Goal: Information Seeking & Learning: Understand process/instructions

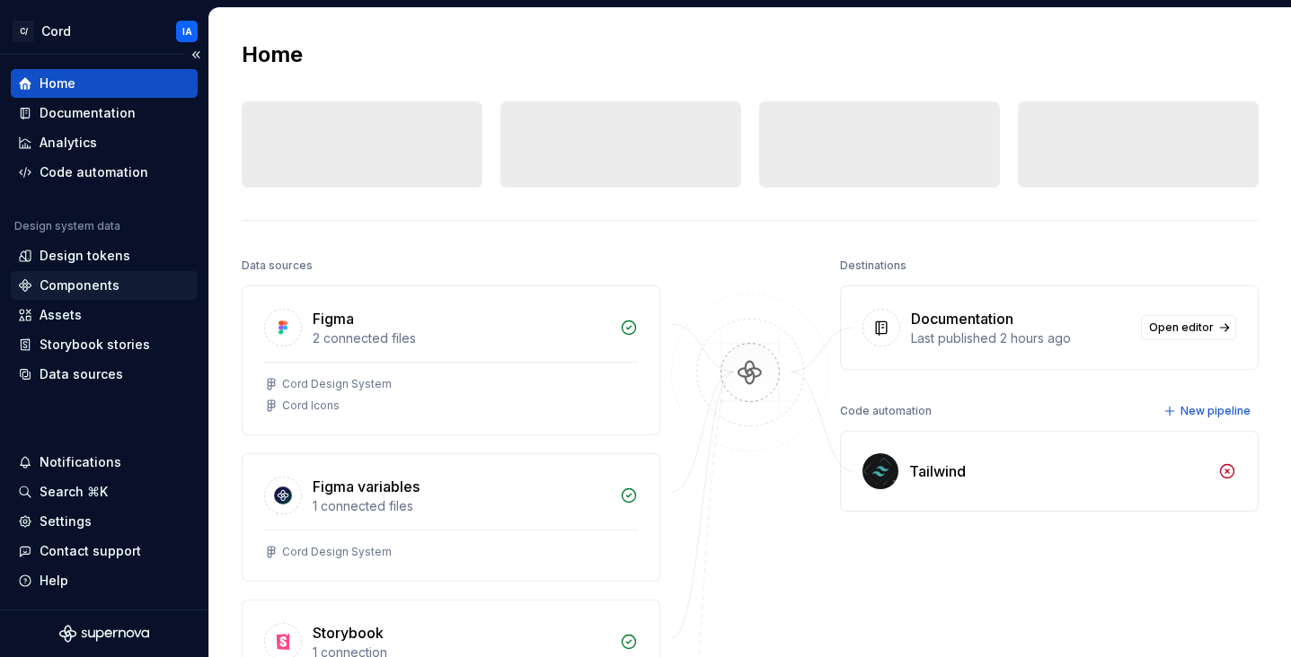
click at [93, 282] on div "Components" at bounding box center [80, 286] width 80 height 18
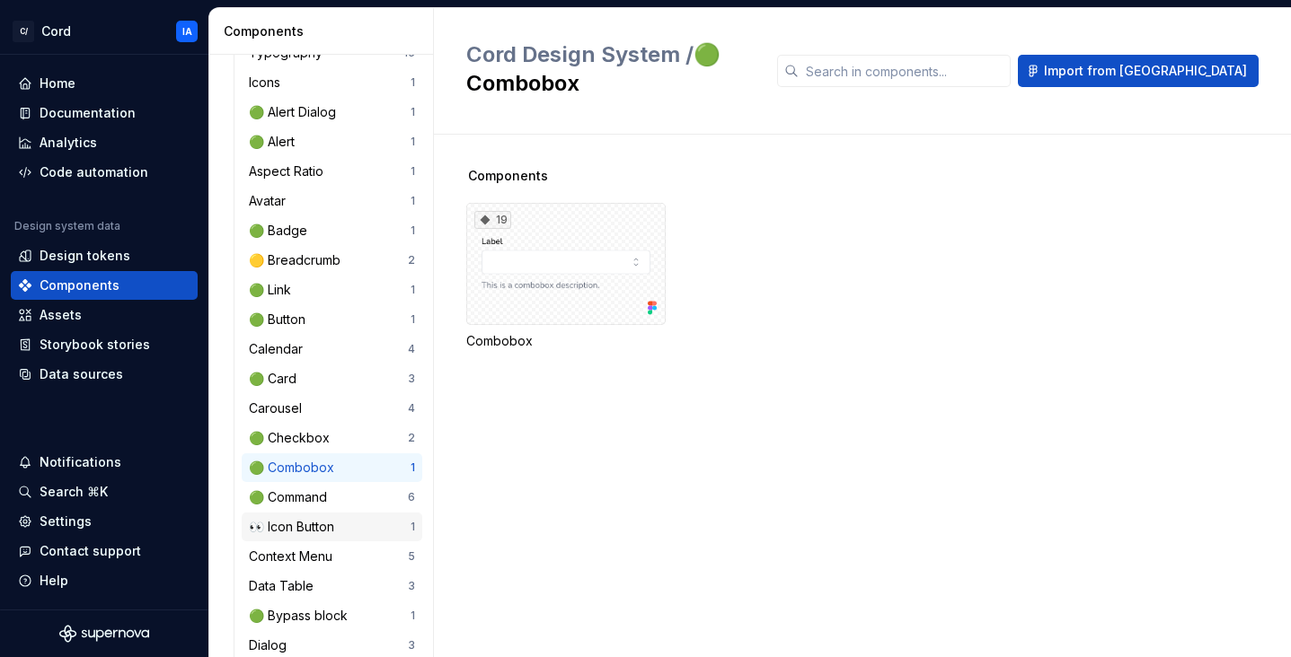
scroll to position [226, 0]
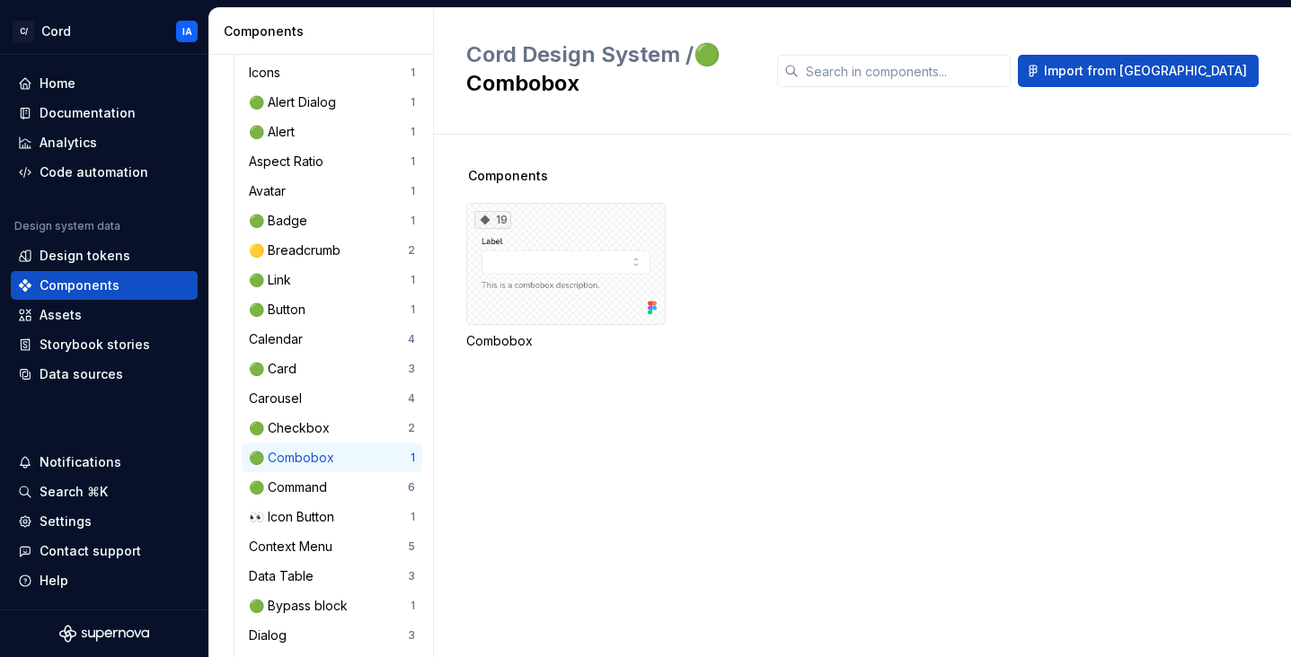
click at [312, 459] on div "🟢 Combobox" at bounding box center [295, 458] width 93 height 18
click at [573, 225] on div "19" at bounding box center [565, 264] width 199 height 122
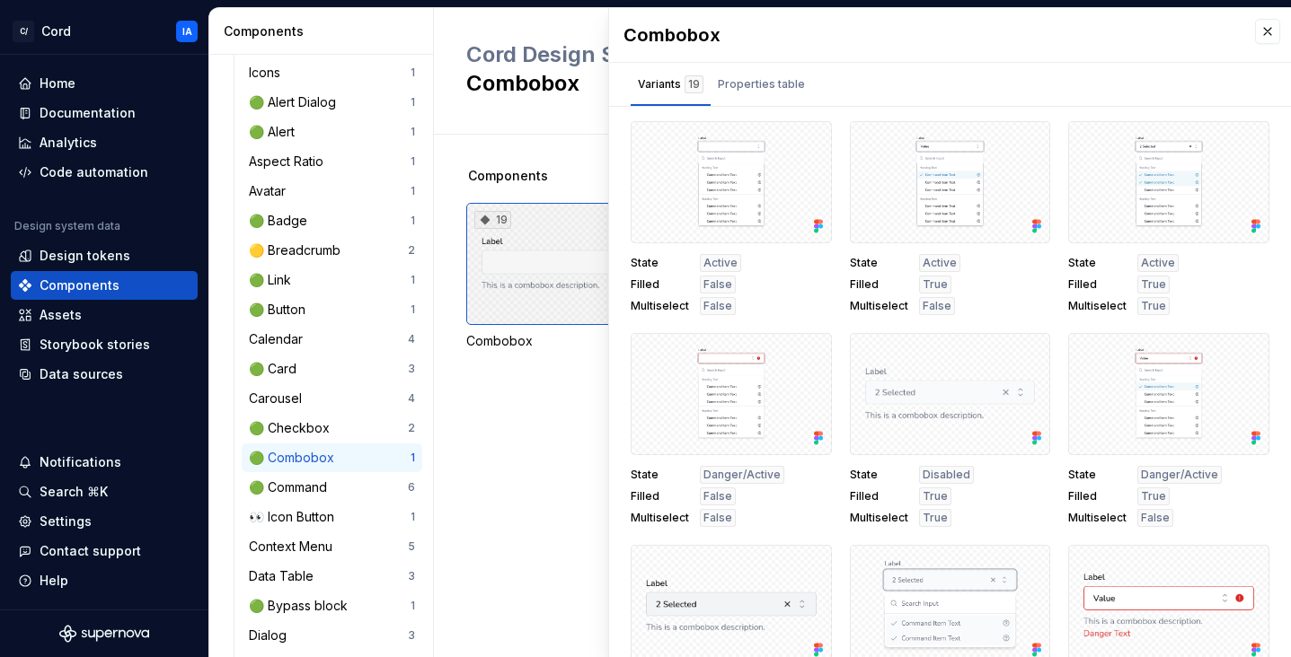
click at [521, 273] on div "19" at bounding box center [565, 264] width 199 height 122
click at [542, 252] on div "19" at bounding box center [565, 264] width 199 height 122
click at [1255, 26] on button "button" at bounding box center [1267, 31] width 25 height 25
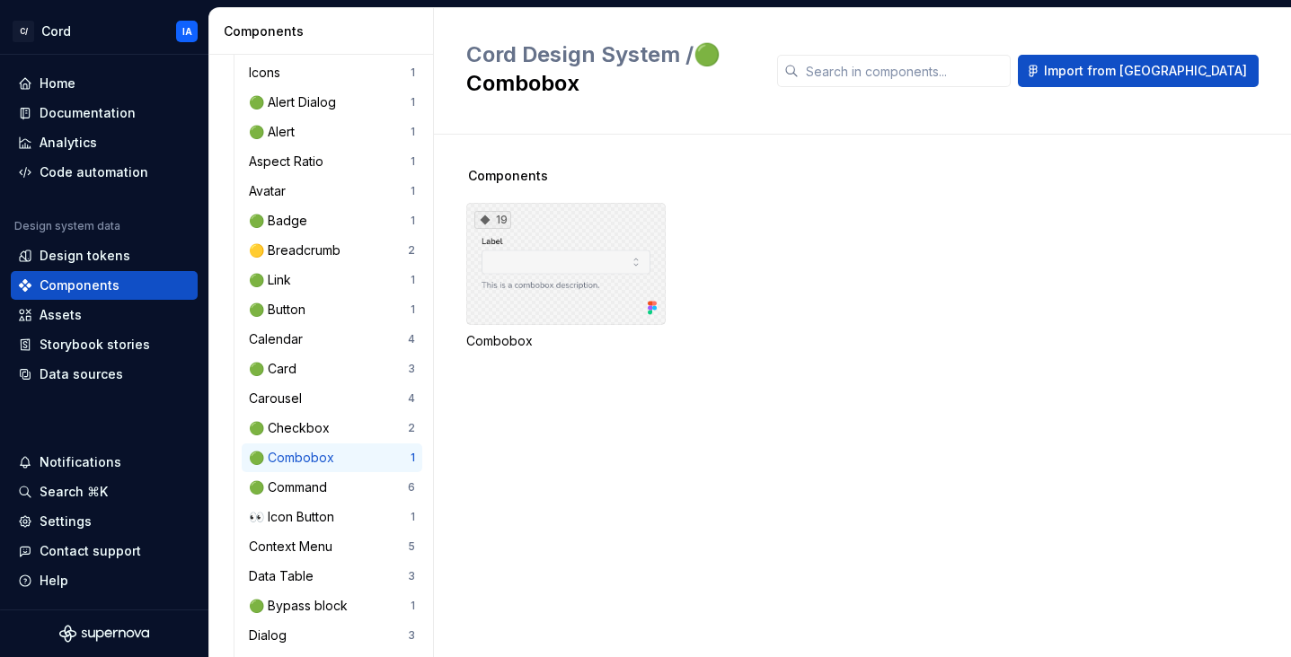
click at [597, 234] on div "19" at bounding box center [565, 264] width 199 height 122
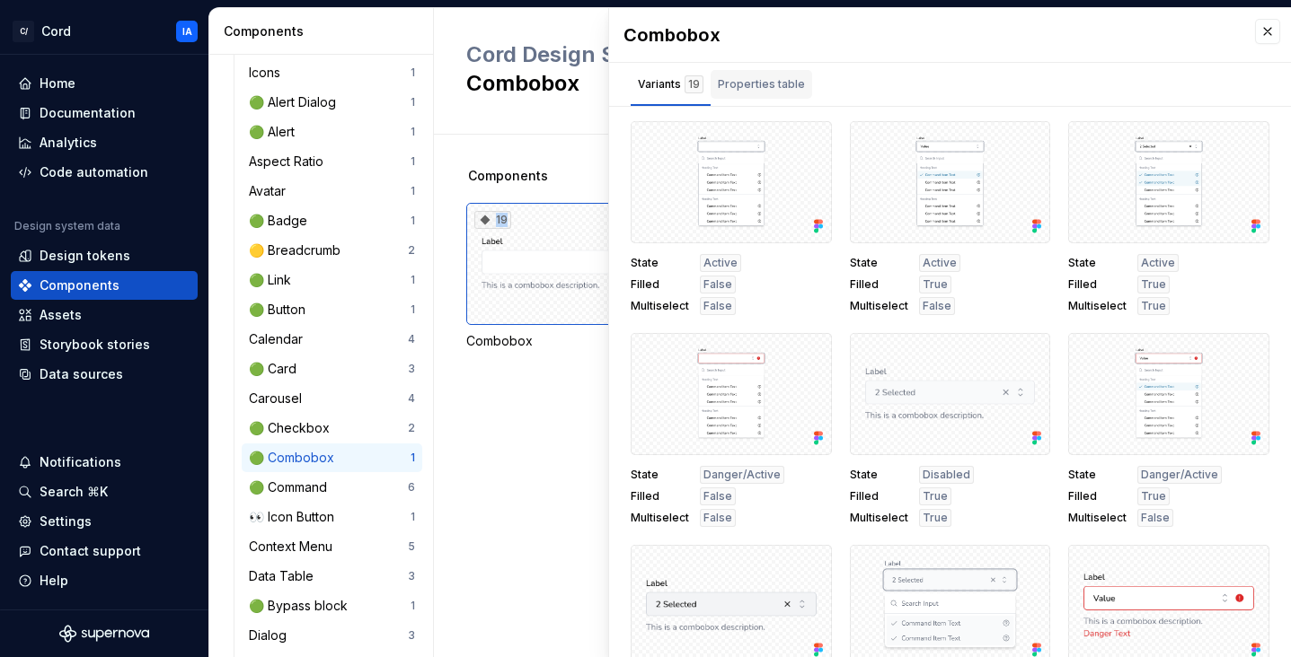
click at [750, 81] on div "Properties table" at bounding box center [761, 84] width 87 height 18
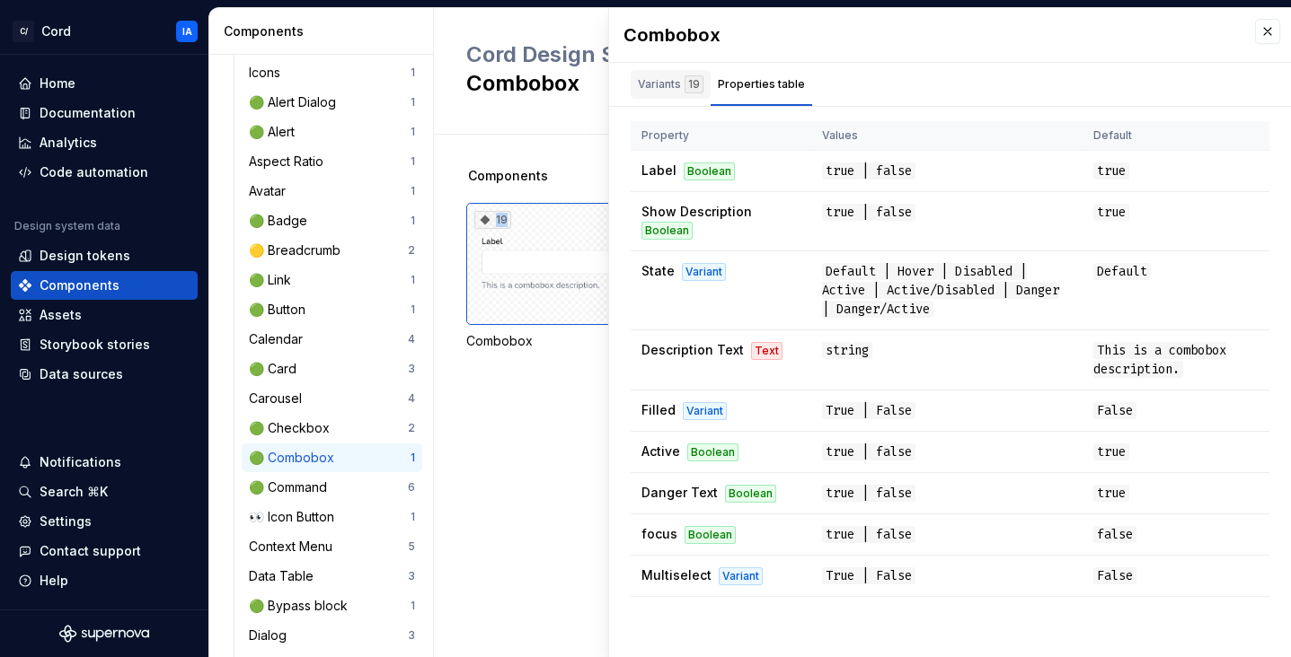
click at [644, 86] on div "Variants 19" at bounding box center [671, 84] width 66 height 18
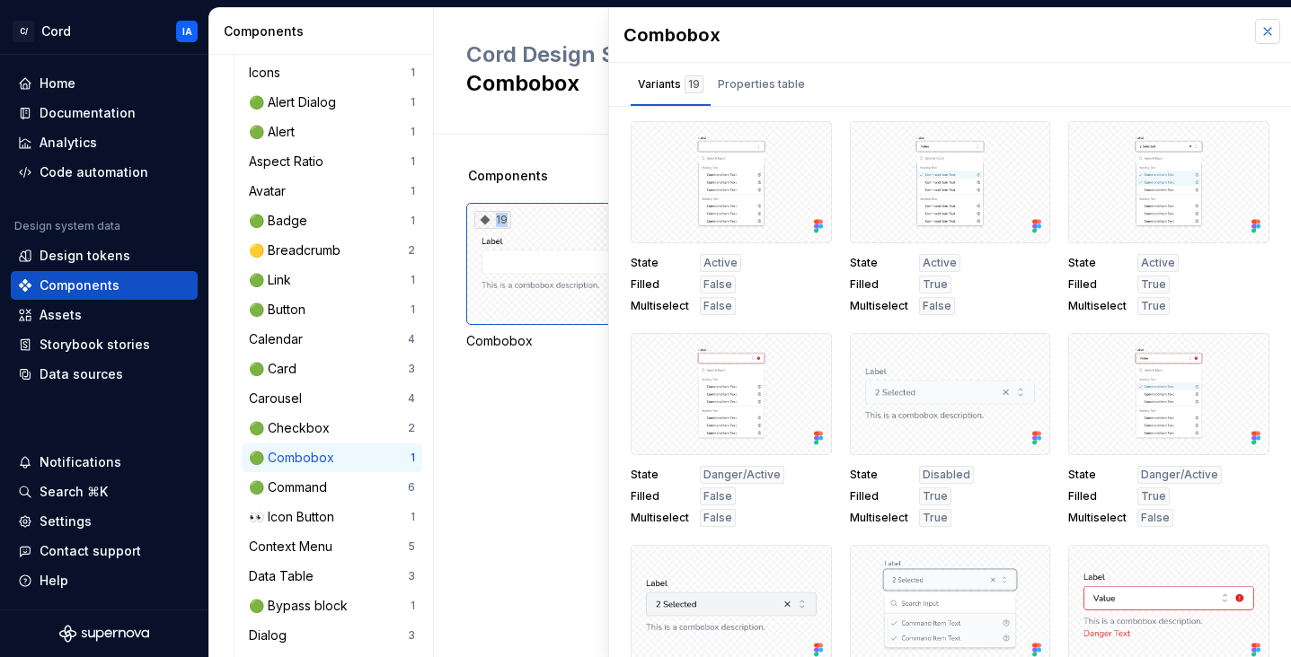
click at [1260, 30] on button "button" at bounding box center [1267, 31] width 25 height 25
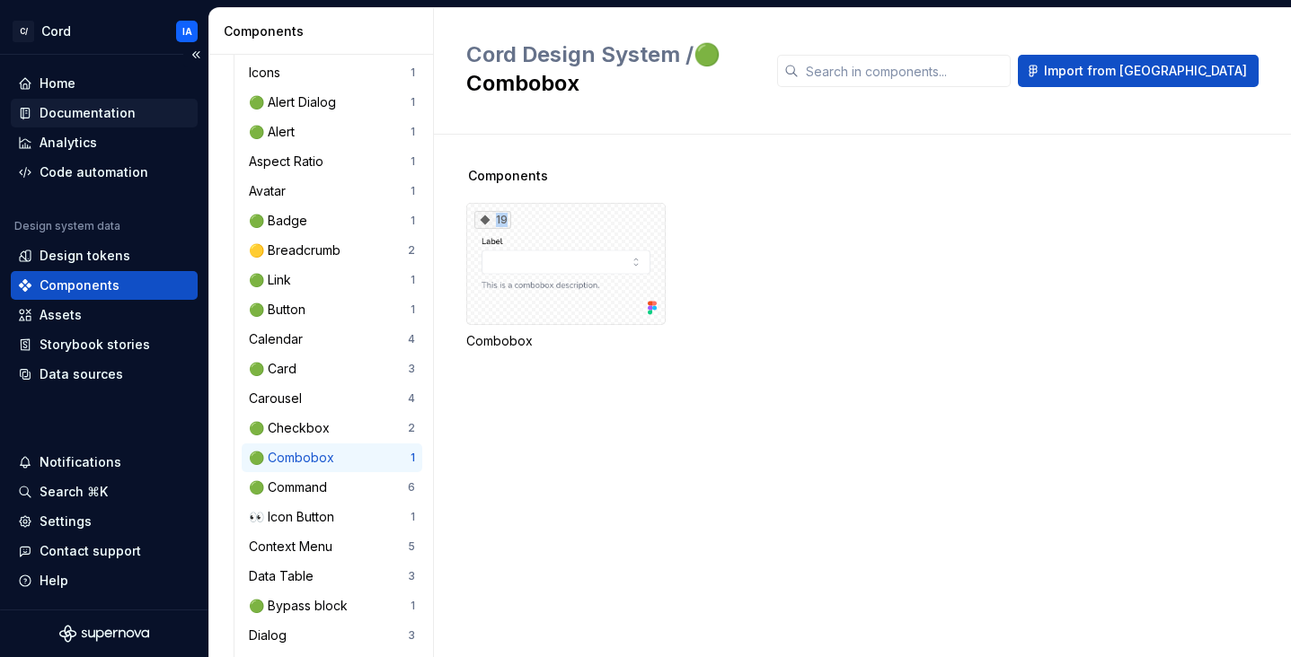
click at [85, 118] on div "Documentation" at bounding box center [88, 113] width 96 height 18
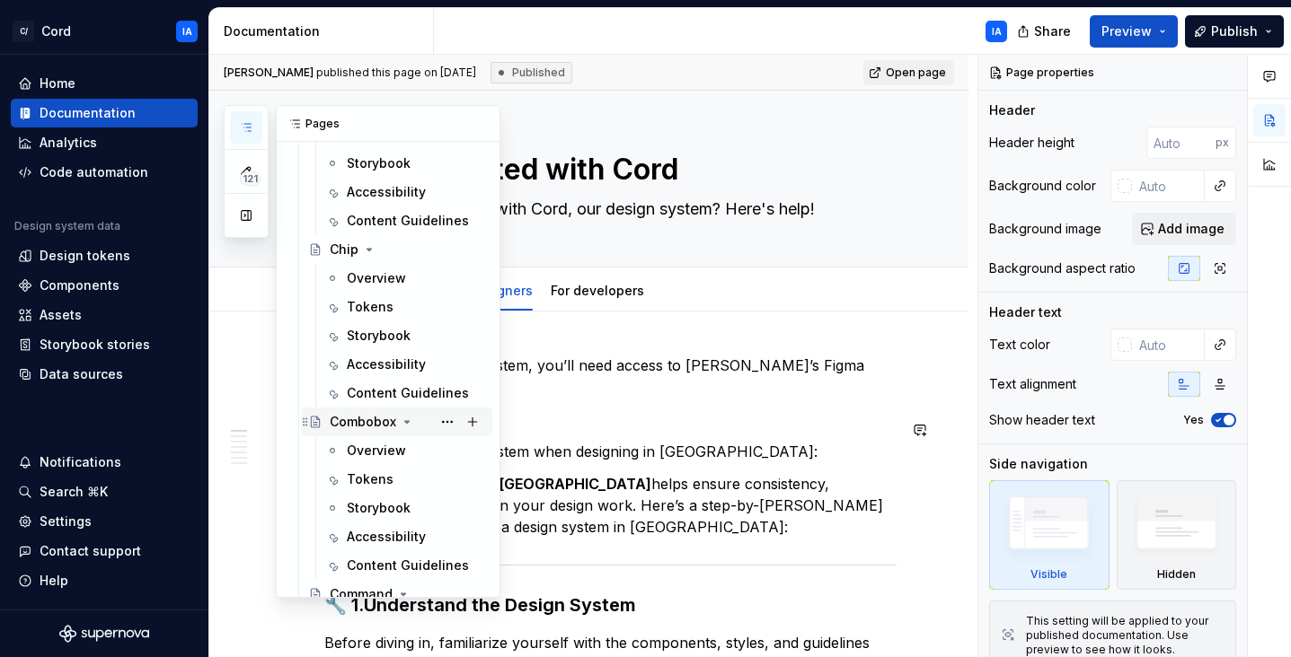
scroll to position [2792, 0]
click at [368, 415] on div "Combobox" at bounding box center [363, 421] width 66 height 18
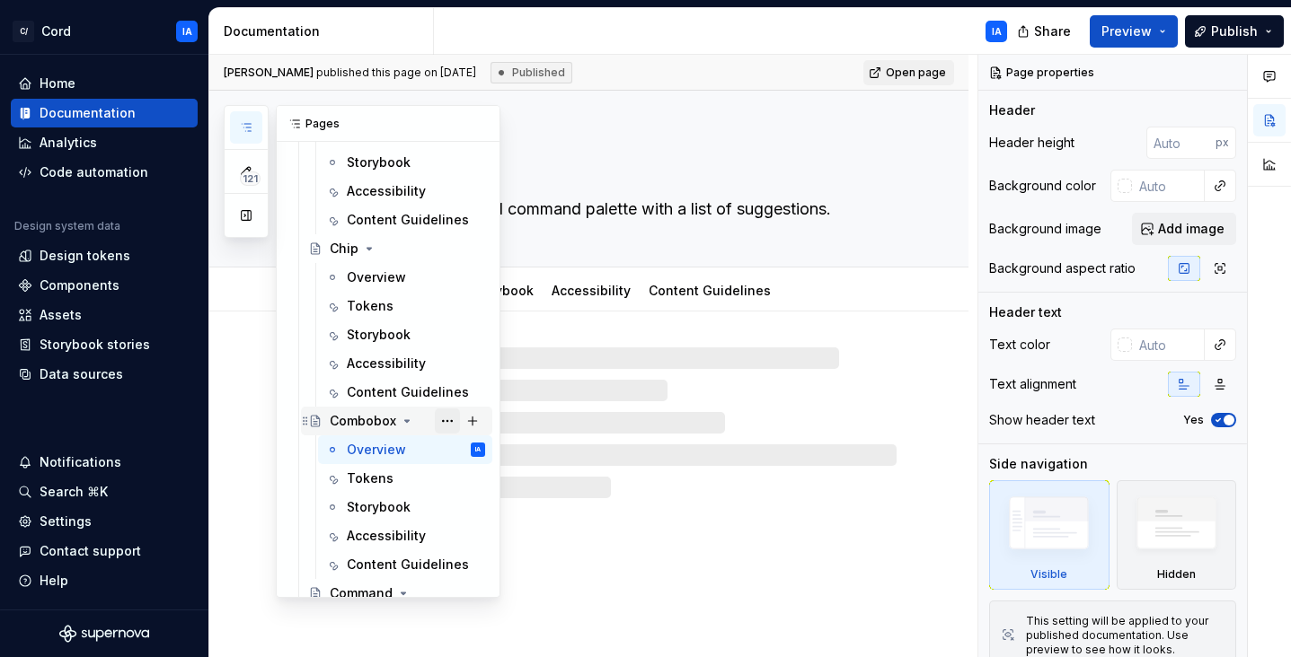
click at [435, 419] on button "Page tree" at bounding box center [447, 421] width 25 height 25
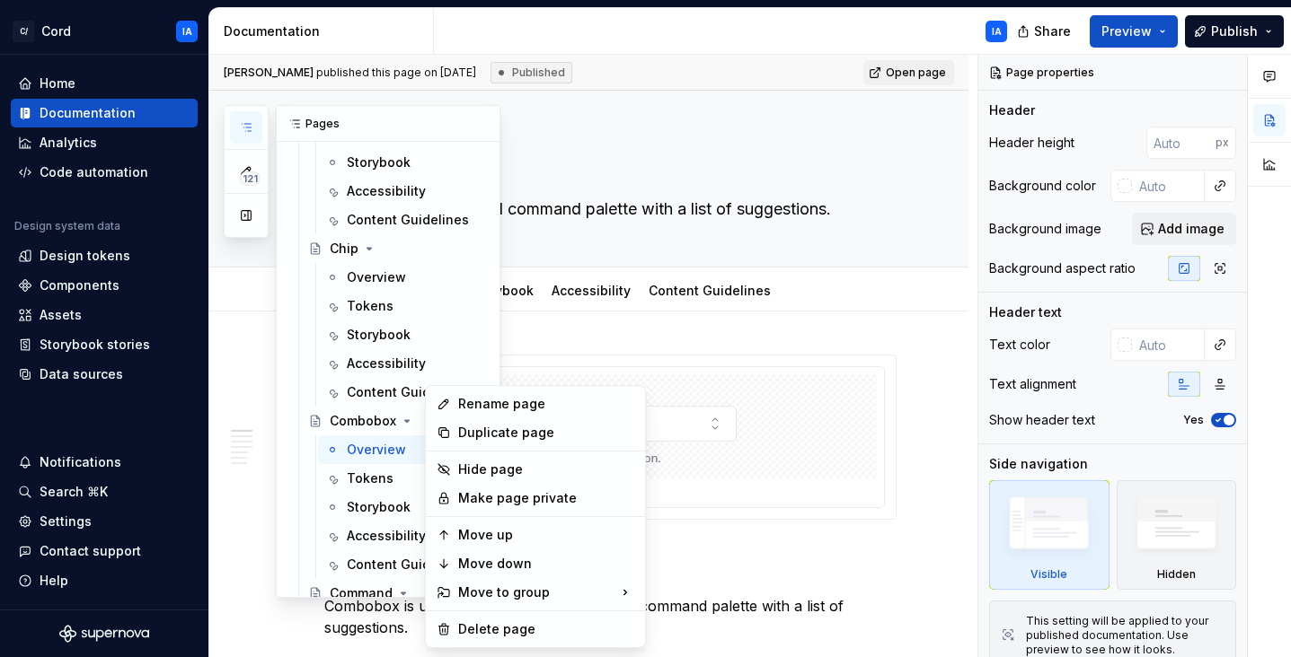
click at [357, 420] on div "121 Pages Add Accessibility guide for tree Page tree. Navigate the tree with th…" at bounding box center [362, 351] width 277 height 493
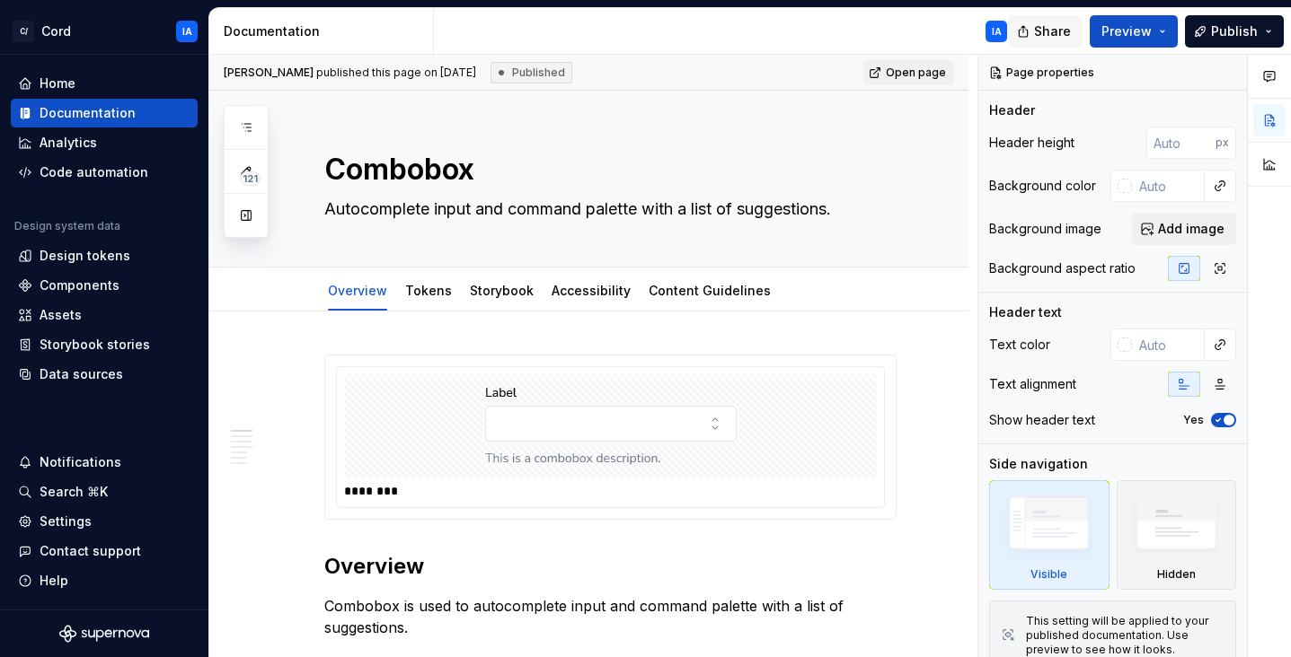
click at [1036, 27] on button "Share" at bounding box center [1045, 31] width 75 height 32
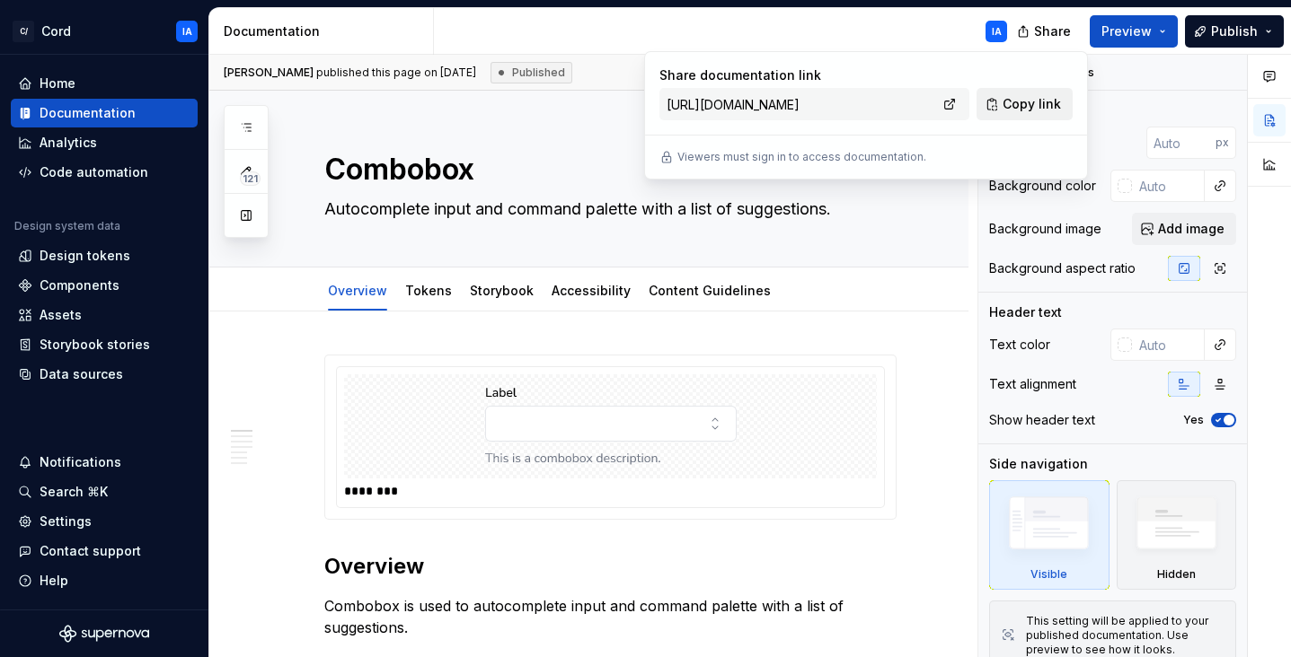
click at [1005, 108] on span "Copy link" at bounding box center [1031, 104] width 58 height 18
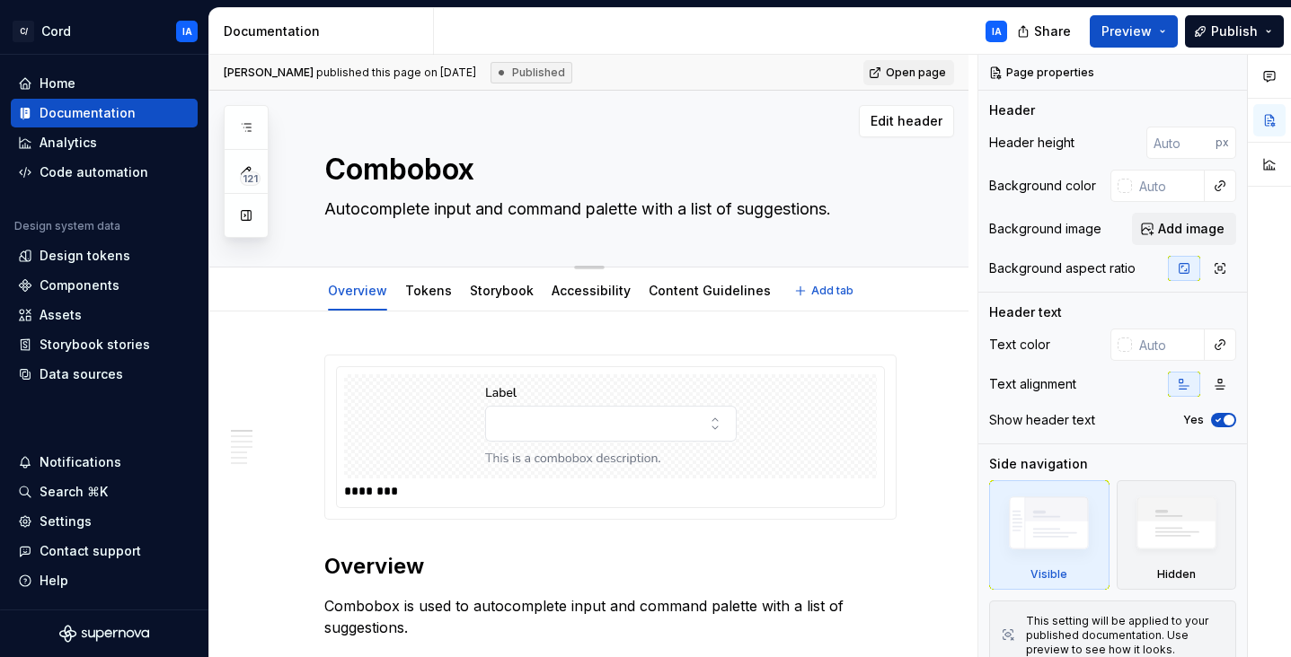
click at [566, 122] on div "Edit header" at bounding box center [581, 121] width 745 height 32
click at [915, 74] on span "Open page" at bounding box center [916, 73] width 60 height 14
type textarea "*"
